Goal: Task Accomplishment & Management: Use online tool/utility

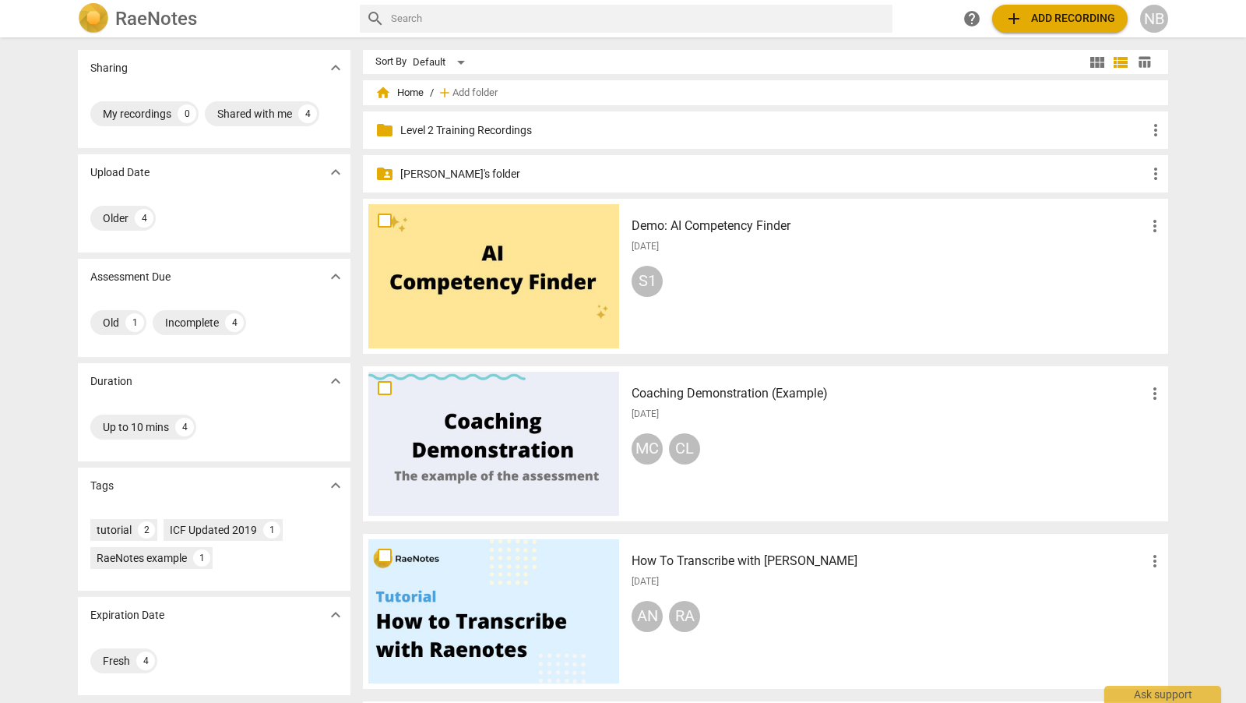
click at [443, 169] on p "[PERSON_NAME]'s folder" at bounding box center [773, 174] width 746 height 16
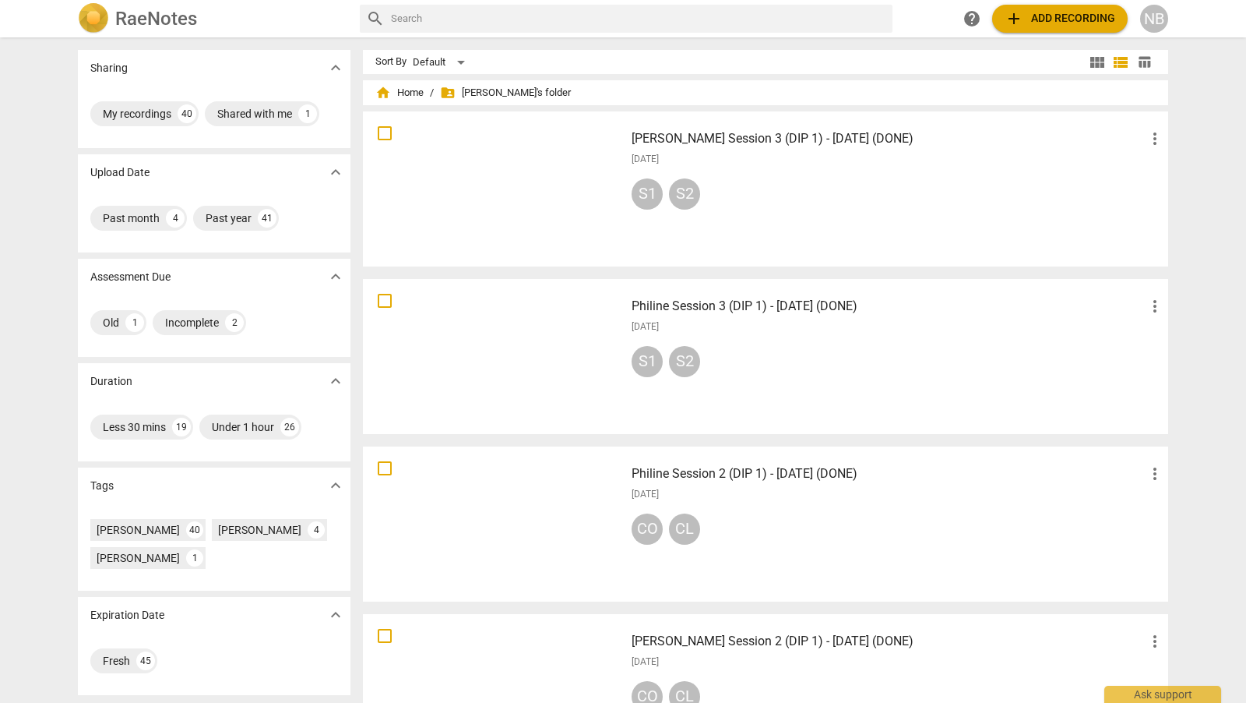
click at [1051, 16] on span "add Add recording" at bounding box center [1060, 18] width 111 height 19
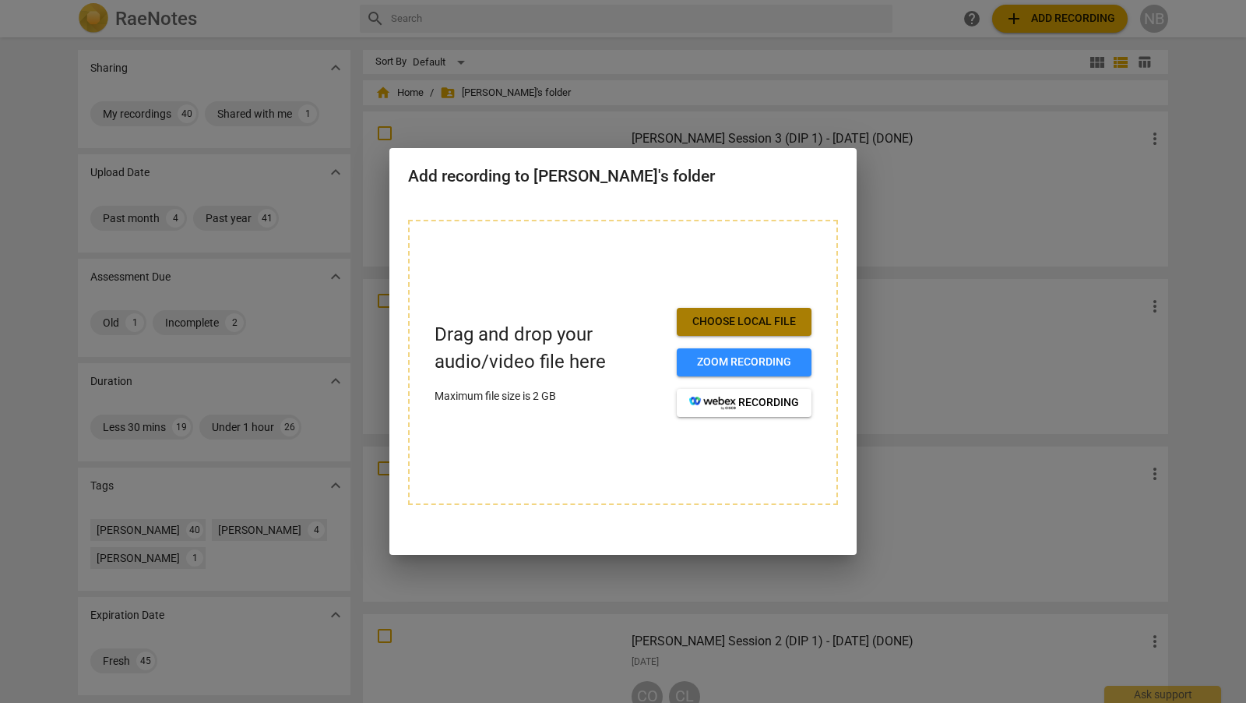
click at [750, 332] on button "Choose local file" at bounding box center [744, 322] width 135 height 28
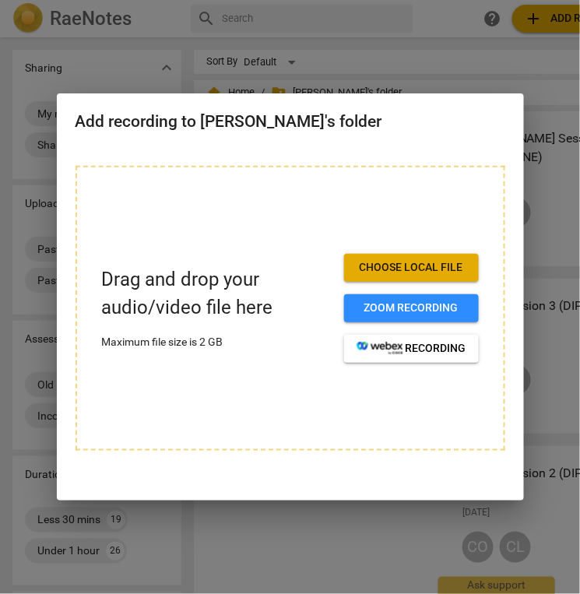
click at [422, 267] on span "Choose local file" at bounding box center [412, 268] width 110 height 16
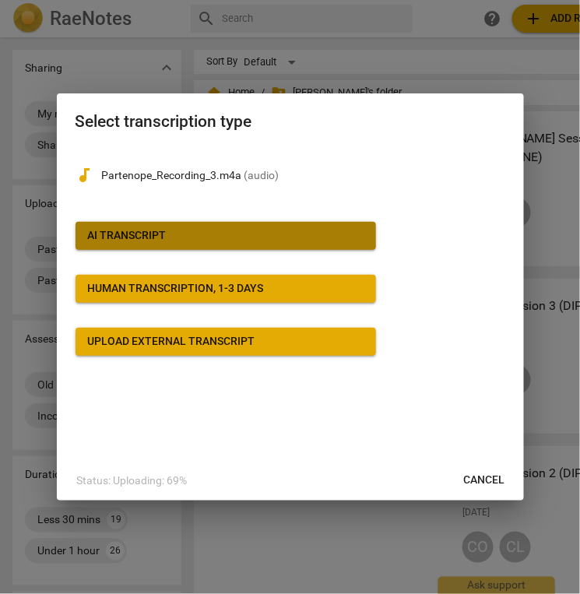
click at [297, 234] on span "AI Transcript" at bounding box center [226, 236] width 276 height 16
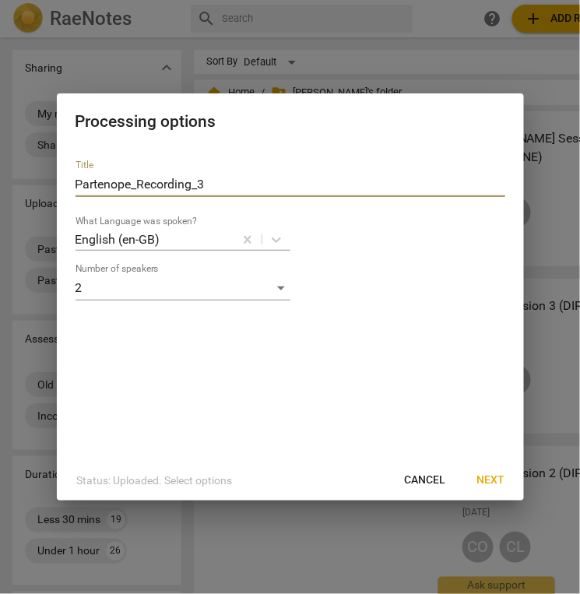
drag, startPoint x: 211, startPoint y: 185, endPoint x: 55, endPoint y: 181, distance: 156.6
click at [54, 181] on div "Processing options Title Partenope_Recording_3 What Language was spoken? Englis…" at bounding box center [290, 297] width 580 height 594
type input "SP Session 3 (CER 20) - [DATE]"
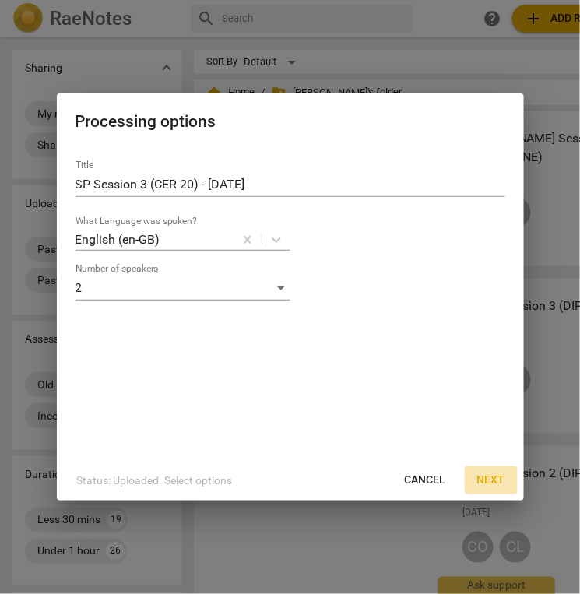
click at [491, 478] on span "Next" at bounding box center [491, 481] width 28 height 16
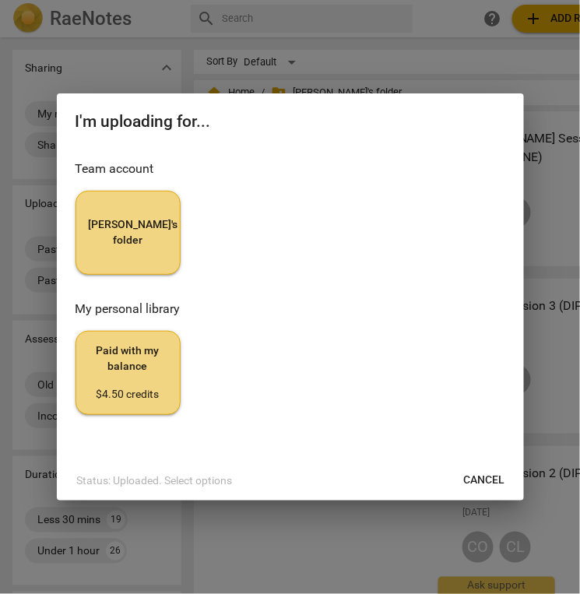
click at [143, 231] on span "[PERSON_NAME]'s folder" at bounding box center [128, 232] width 79 height 30
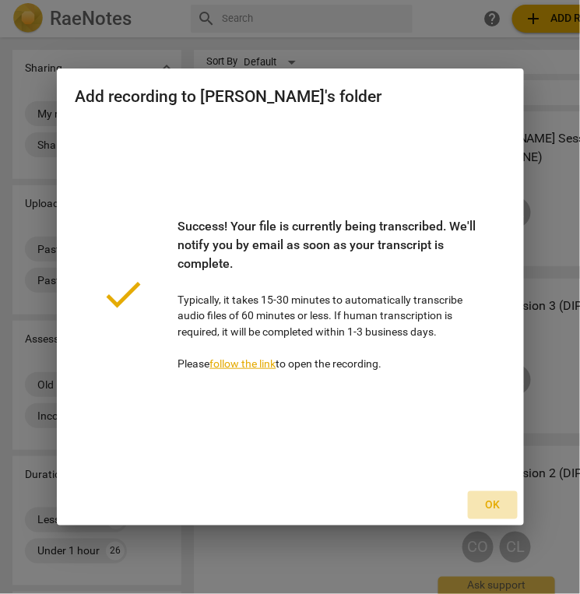
click at [500, 512] on span "Ok" at bounding box center [493, 506] width 25 height 16
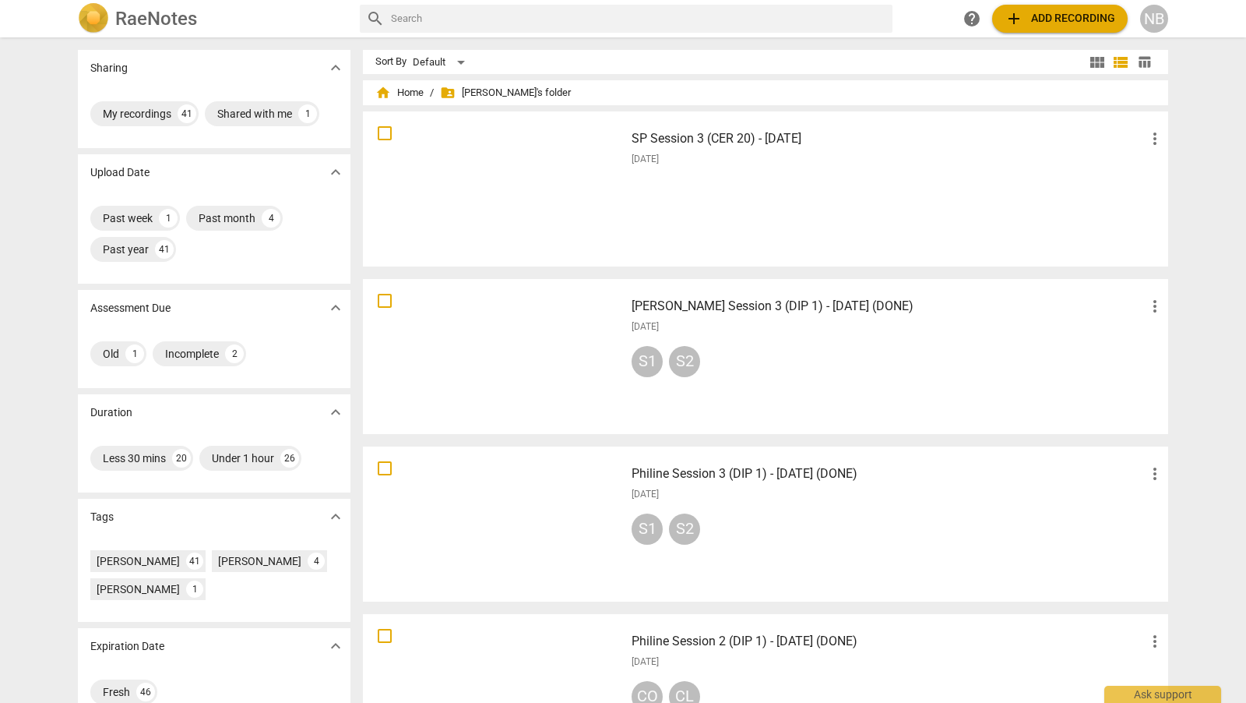
click at [810, 136] on h3 "SP Session 3 (CER 20) - [DATE]" at bounding box center [889, 138] width 514 height 19
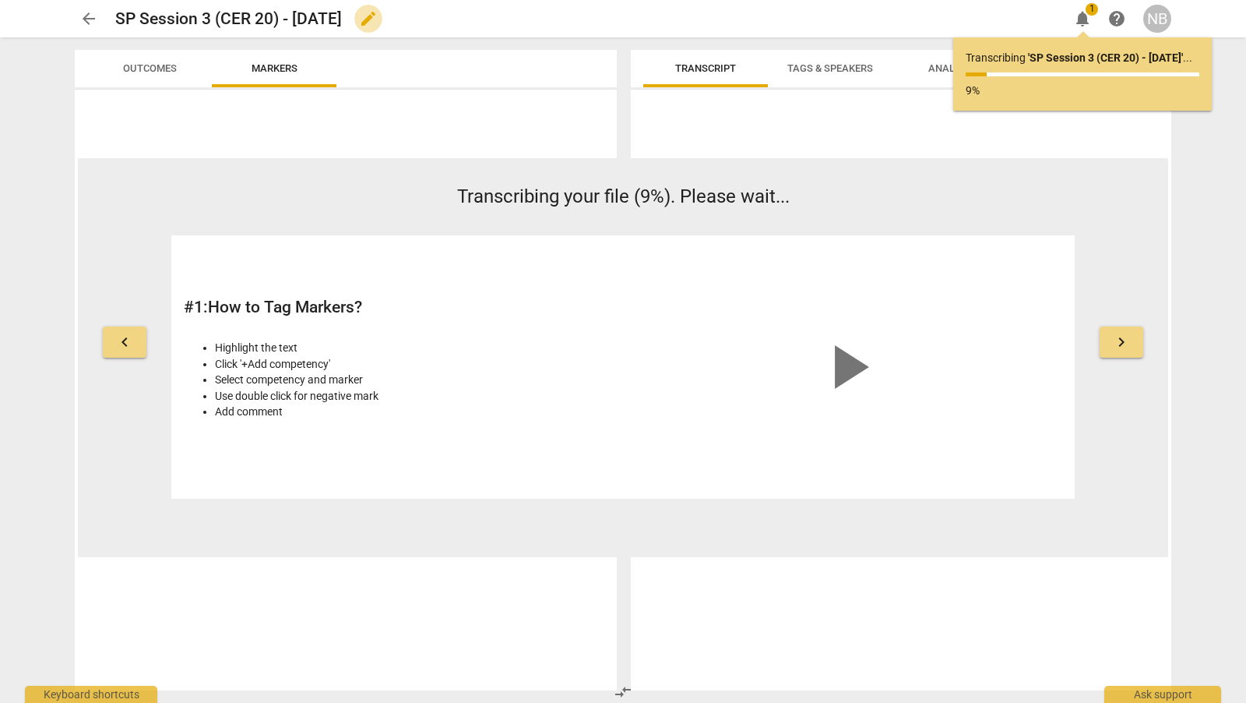
click at [378, 15] on span "edit" at bounding box center [368, 18] width 19 height 19
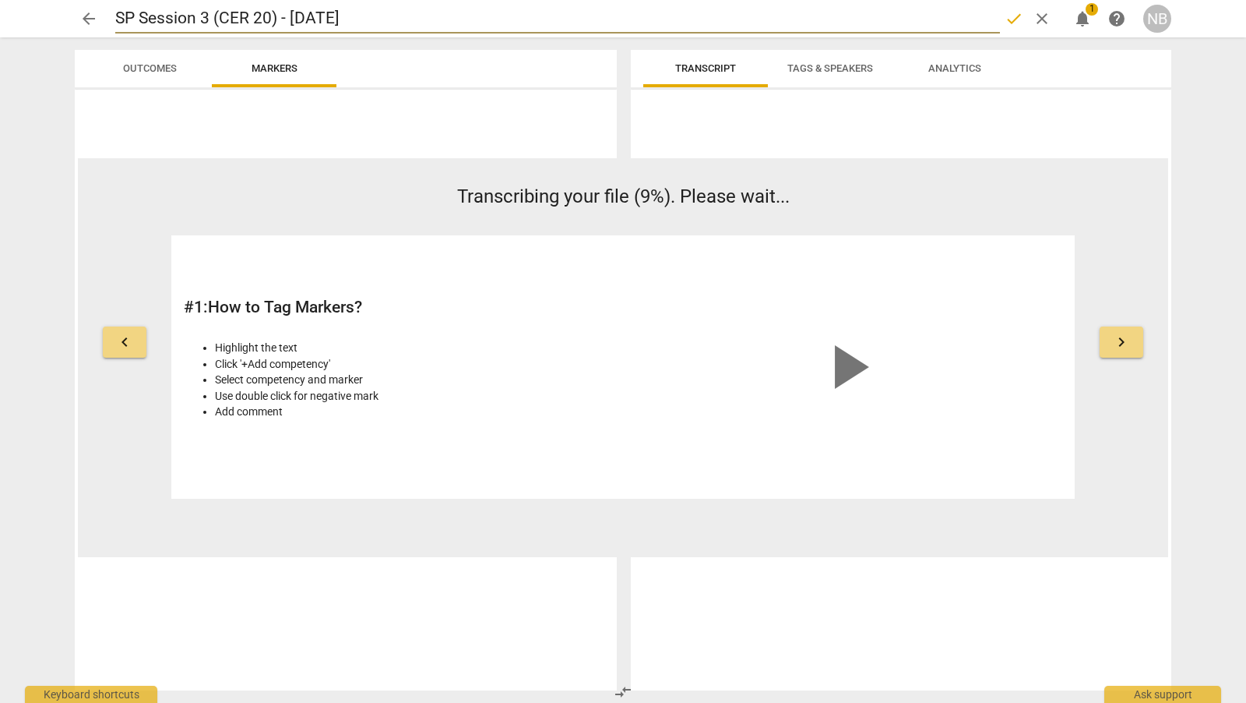
drag, startPoint x: 401, startPoint y: 17, endPoint x: 51, endPoint y: 13, distance: 349.7
click at [51, 13] on div "arrow_back SP Session 3 (CER 20) - [DATE] done clear notifications 1 help NB" at bounding box center [622, 18] width 1221 height 37
click at [1012, 13] on span "done" at bounding box center [1014, 18] width 19 height 19
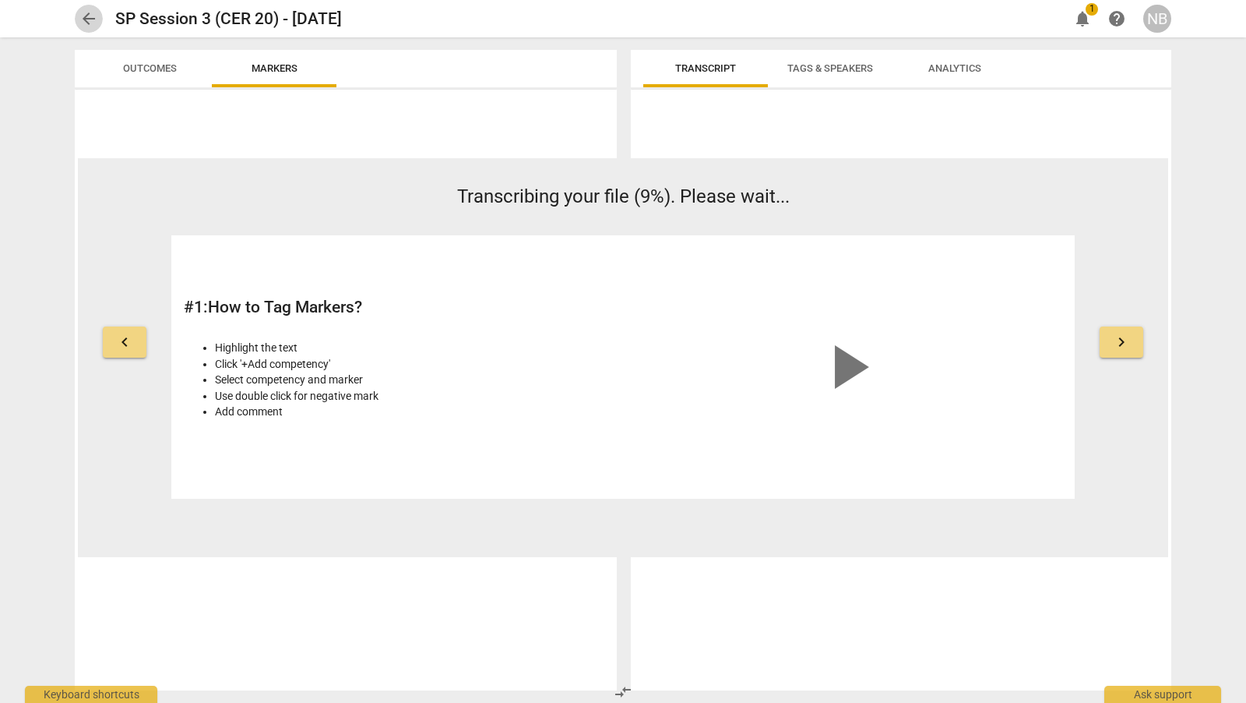
click at [83, 13] on span "arrow_back" at bounding box center [88, 18] width 19 height 19
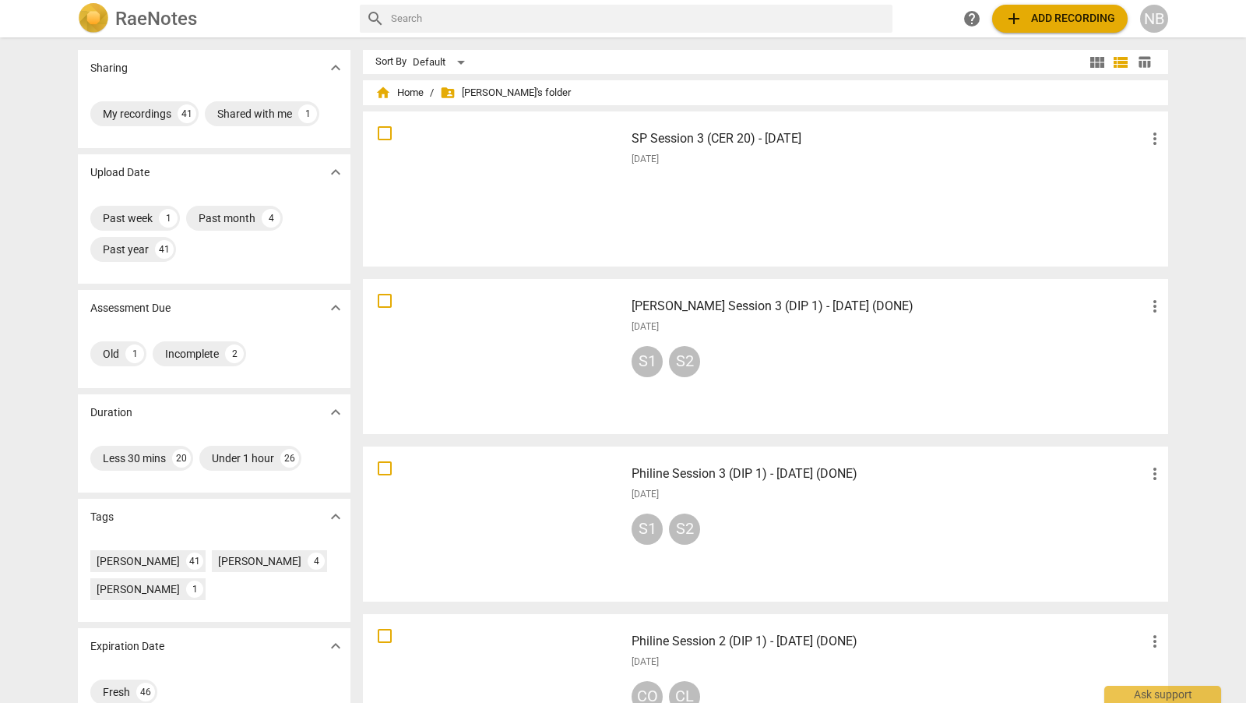
click at [542, 244] on div at bounding box center [493, 189] width 251 height 144
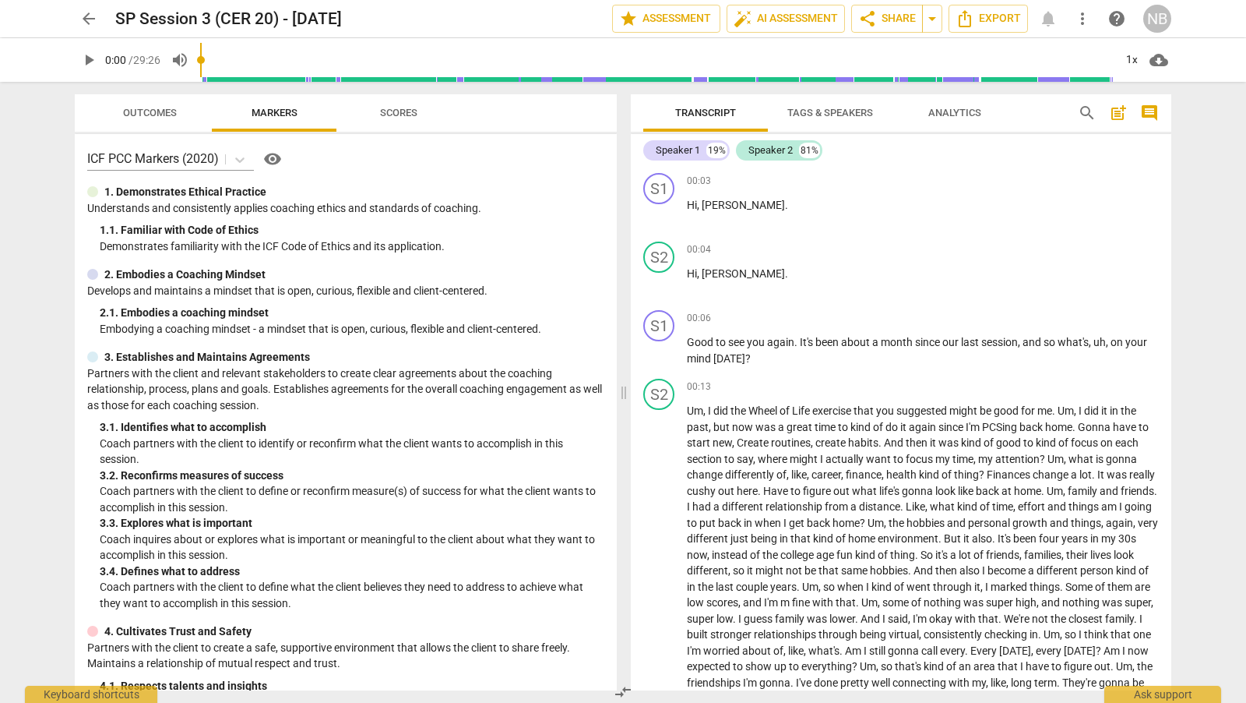
click at [93, 22] on span "arrow_back" at bounding box center [88, 18] width 19 height 19
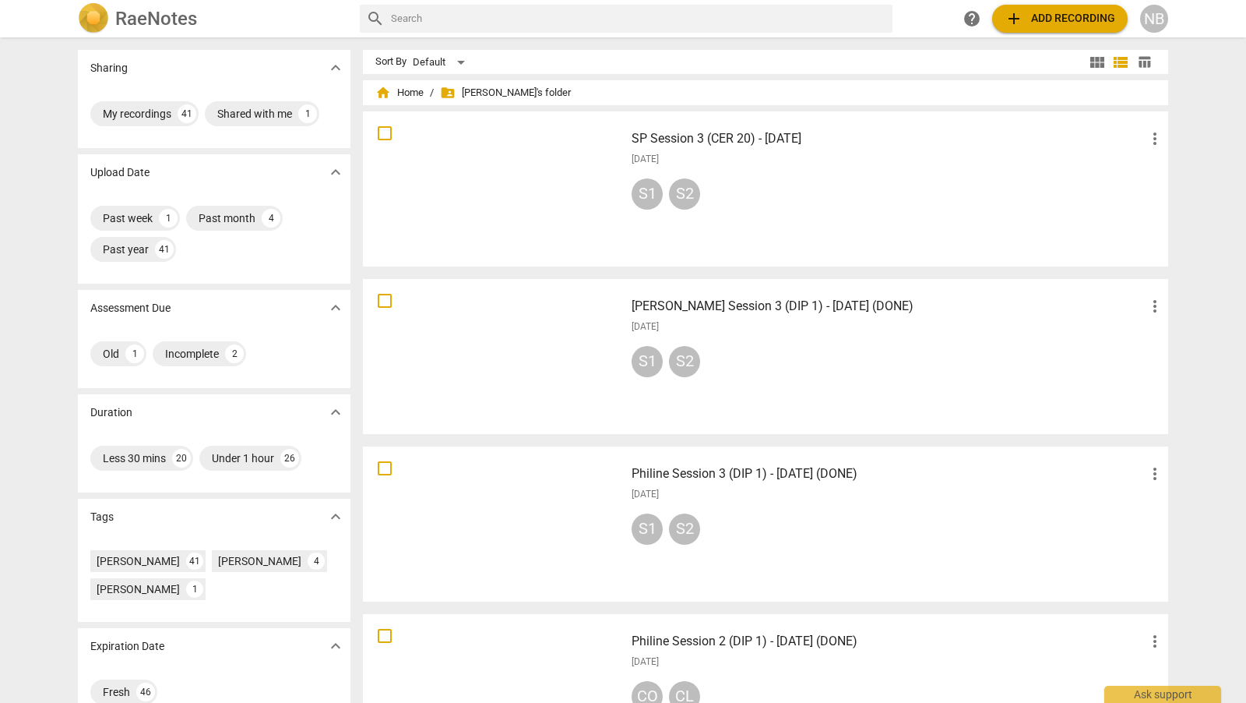
click at [819, 310] on h3 "[PERSON_NAME] Session 3 (DIP 1) - [DATE] (DONE)" at bounding box center [889, 306] width 514 height 19
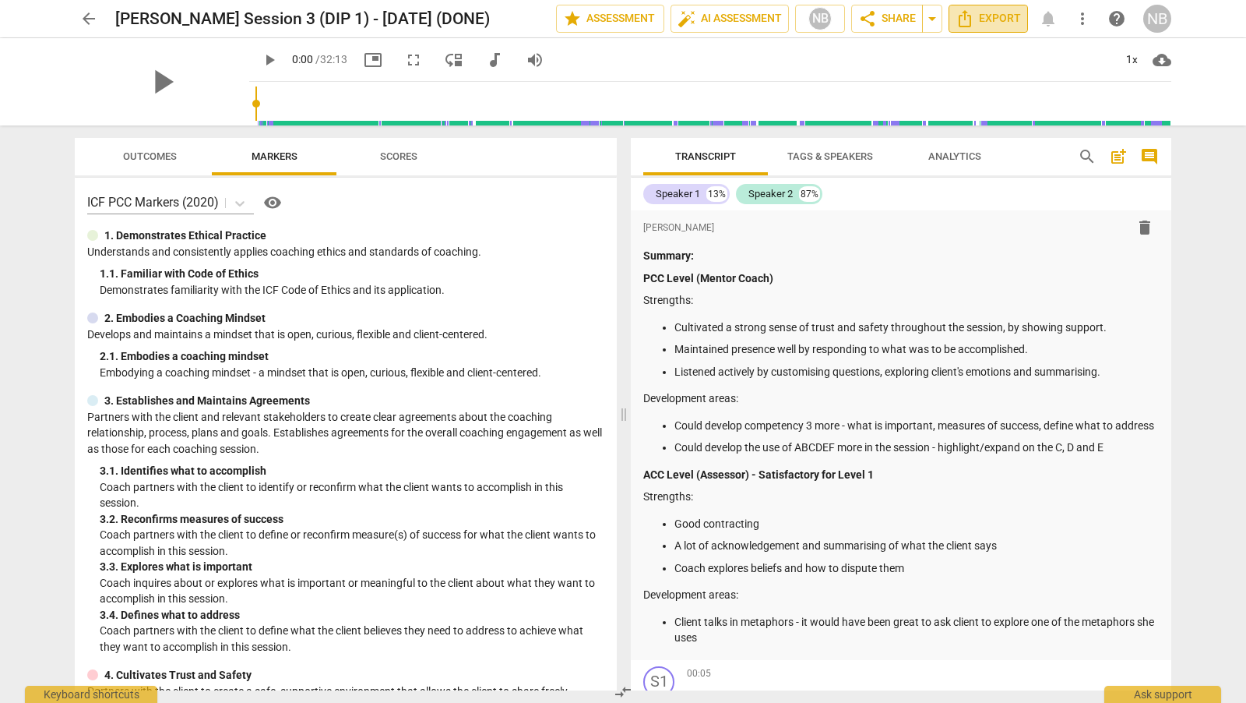
click at [988, 19] on span "Export" at bounding box center [988, 18] width 65 height 19
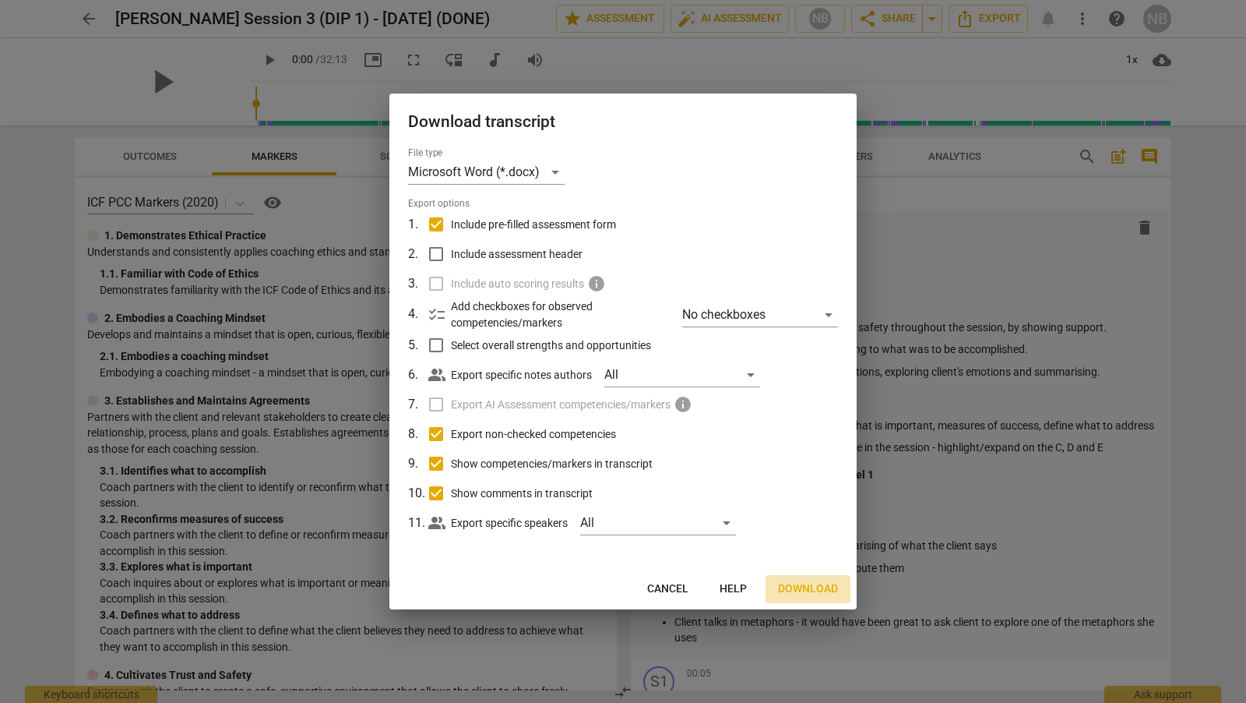
click at [789, 586] on span "Download" at bounding box center [808, 589] width 60 height 16
